Goal: Task Accomplishment & Management: Use online tool/utility

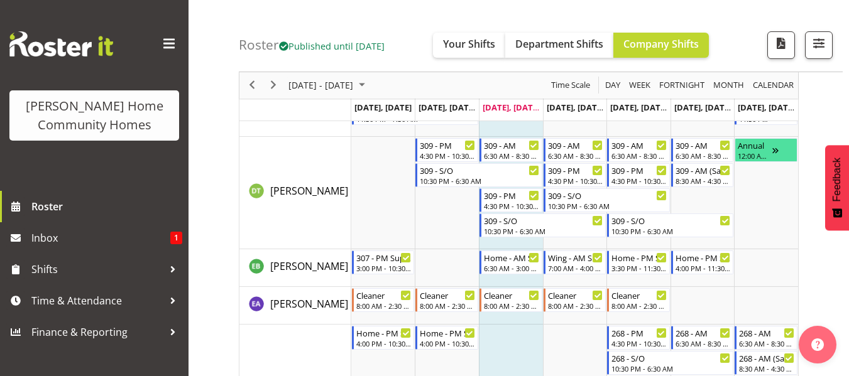
scroll to position [578, 0]
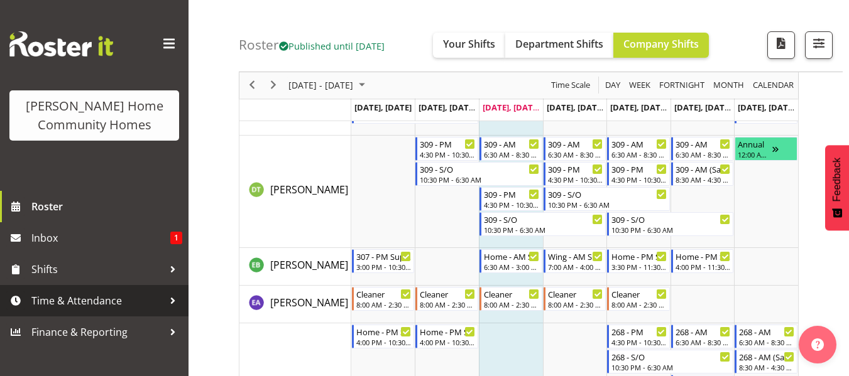
click at [149, 298] on span "Time & Attendance" at bounding box center [97, 300] width 132 height 19
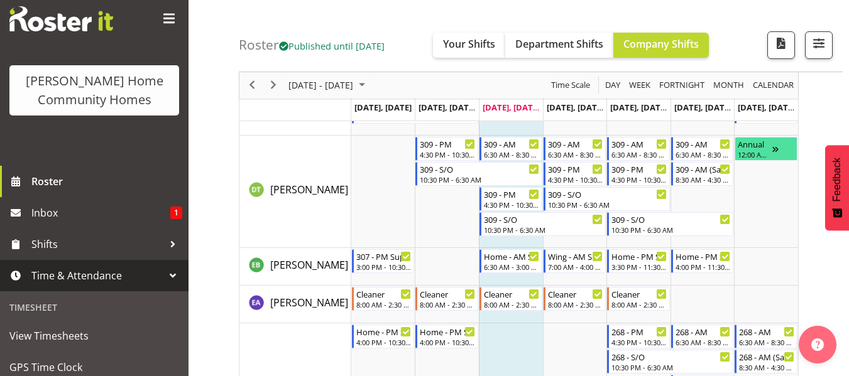
scroll to position [101, 0]
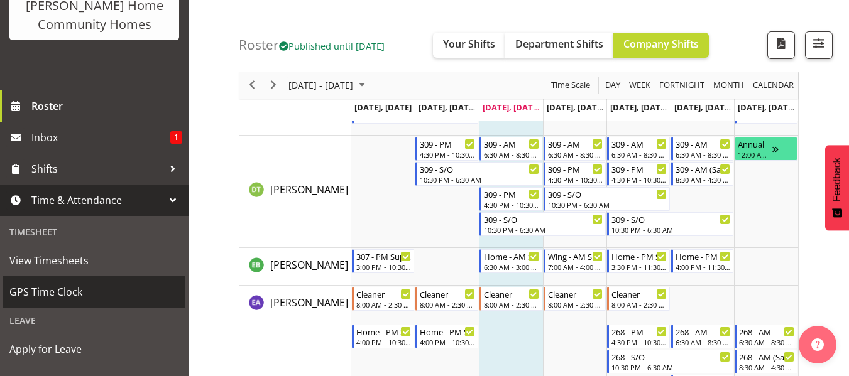
click at [149, 298] on span "GPS Time Clock" at bounding box center [94, 292] width 170 height 19
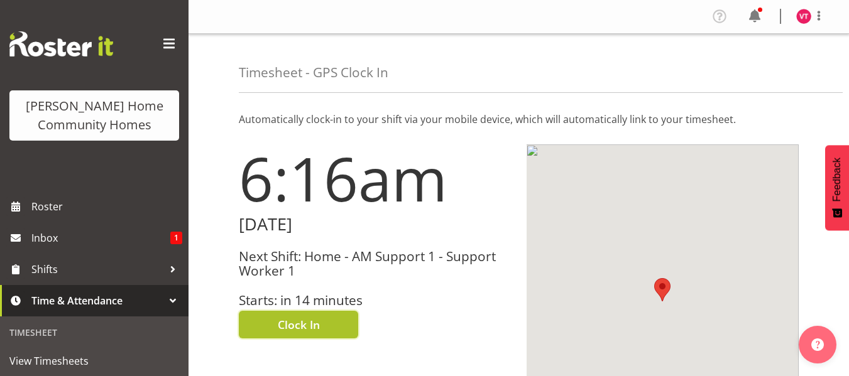
click at [297, 323] on span "Clock In" at bounding box center [299, 325] width 42 height 16
